Goal: Task Accomplishment & Management: Use online tool/utility

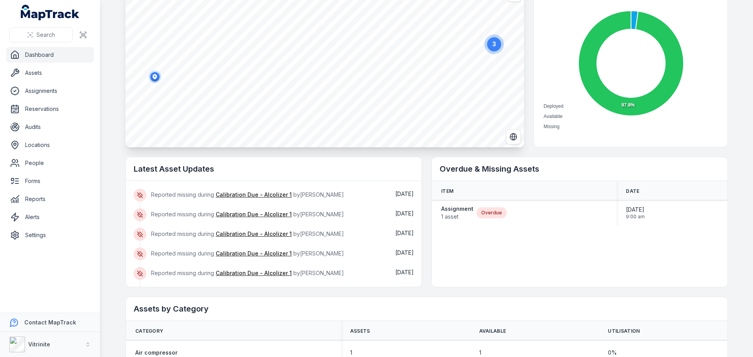
scroll to position [78, 0]
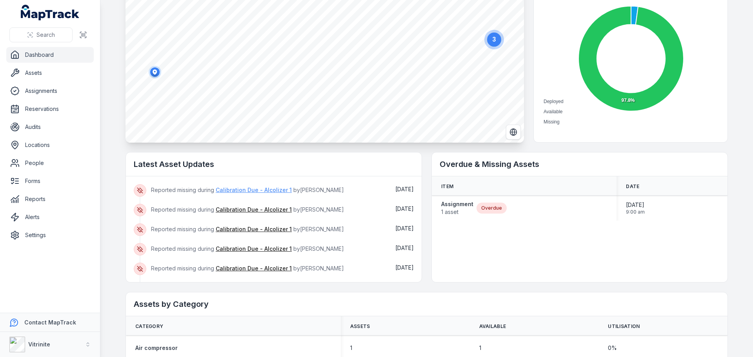
click at [262, 188] on link "Calibration Due - Alcolizer 1" at bounding box center [254, 190] width 76 height 8
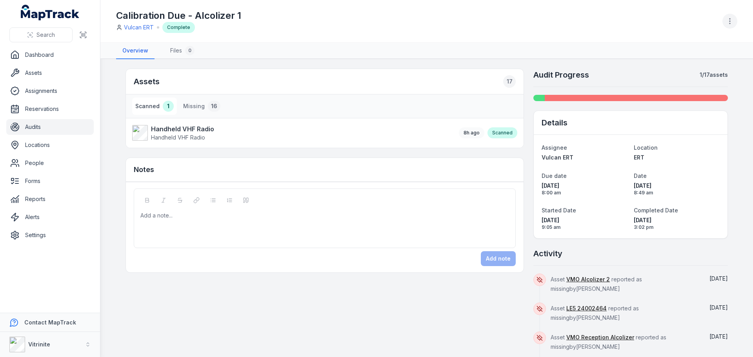
click at [734, 24] on button "button" at bounding box center [730, 21] width 15 height 15
click at [673, 81] on div "Delete audit" at bounding box center [691, 84] width 88 height 14
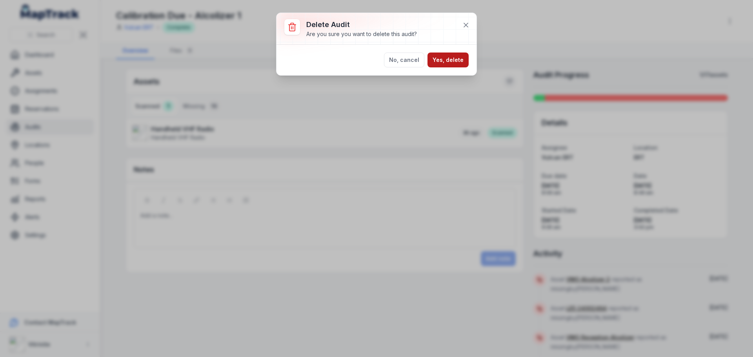
click at [449, 59] on button "Yes, delete" at bounding box center [448, 60] width 41 height 15
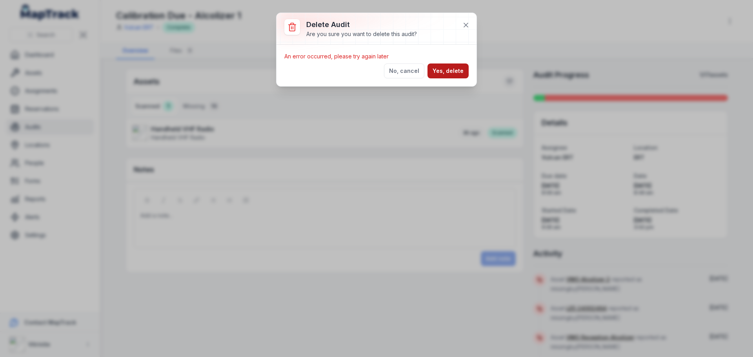
click at [448, 69] on button "Yes, delete" at bounding box center [448, 71] width 41 height 15
click at [397, 67] on button "No, cancel" at bounding box center [404, 71] width 40 height 15
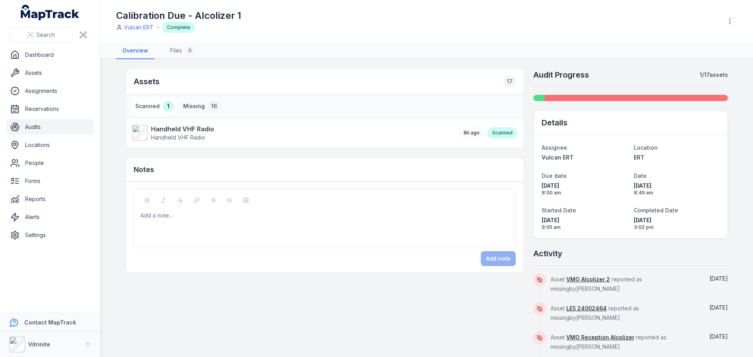
click at [196, 106] on button "Missing 16" at bounding box center [202, 106] width 44 height 17
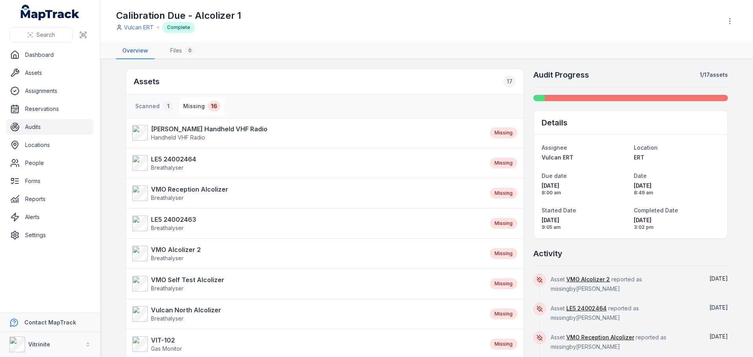
click at [501, 131] on div "Missing" at bounding box center [503, 133] width 27 height 11
click at [175, 132] on strong "[PERSON_NAME] Handheld VHF Radio" at bounding box center [209, 128] width 117 height 9
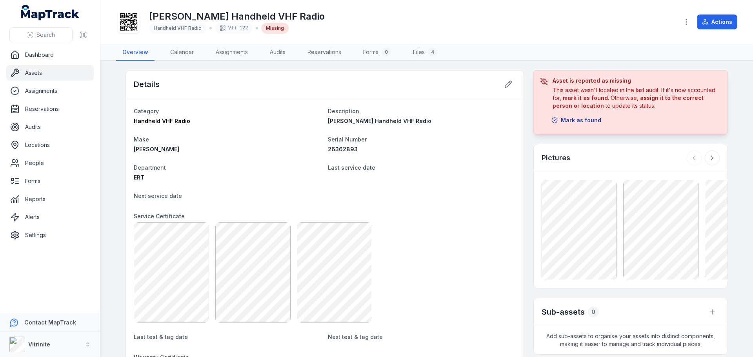
click at [574, 119] on button "Mark as found" at bounding box center [577, 120] width 60 height 15
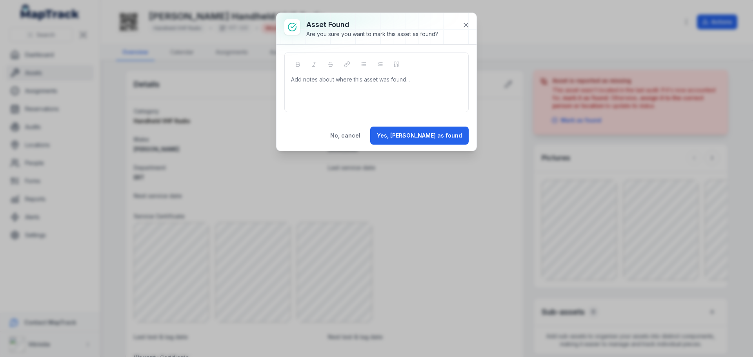
click at [310, 81] on div at bounding box center [377, 80] width 171 height 8
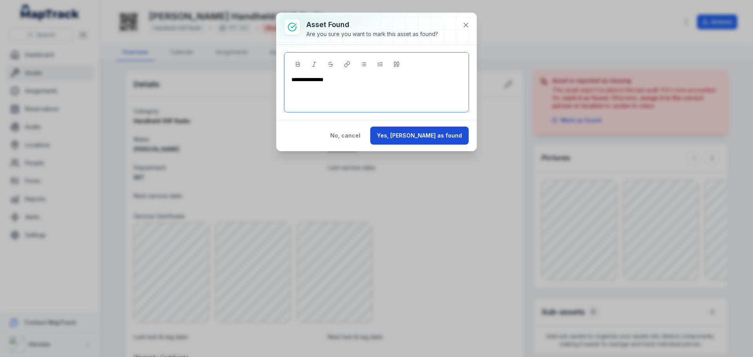
click at [434, 135] on button "Yes, [PERSON_NAME] as found" at bounding box center [419, 136] width 98 height 18
